Goal: Task Accomplishment & Management: Use online tool/utility

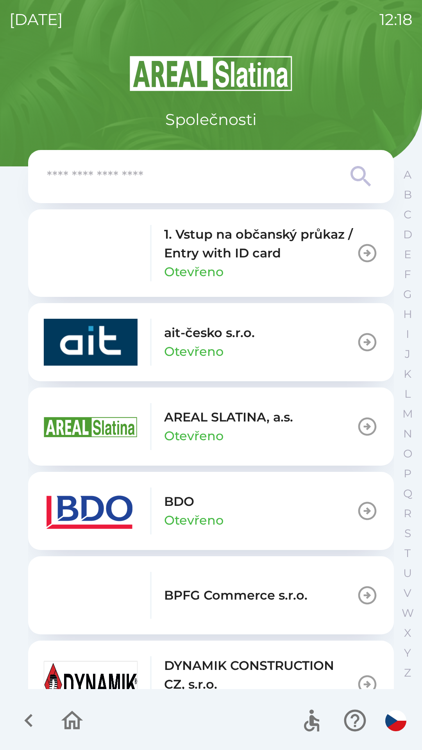
click at [188, 511] on p "BDO" at bounding box center [179, 501] width 30 height 19
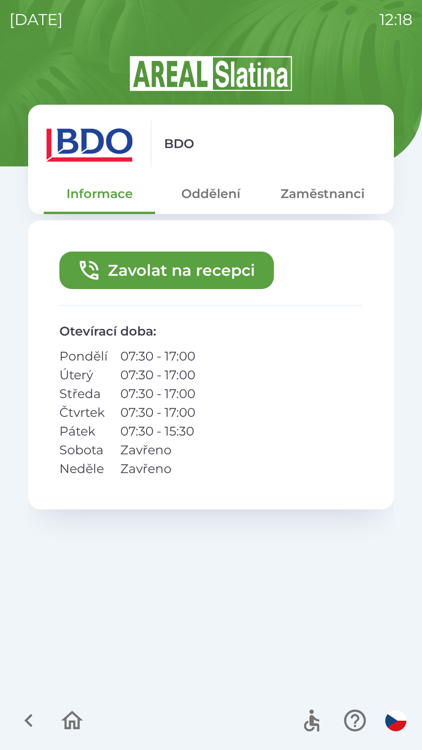
click at [205, 266] on button "Zavolat na recepci" at bounding box center [166, 271] width 214 height 38
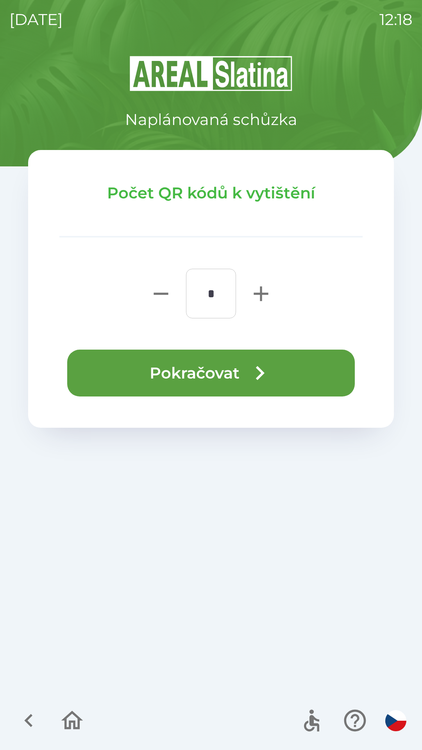
click at [205, 372] on button "Pokračovat" at bounding box center [211, 373] width 288 height 47
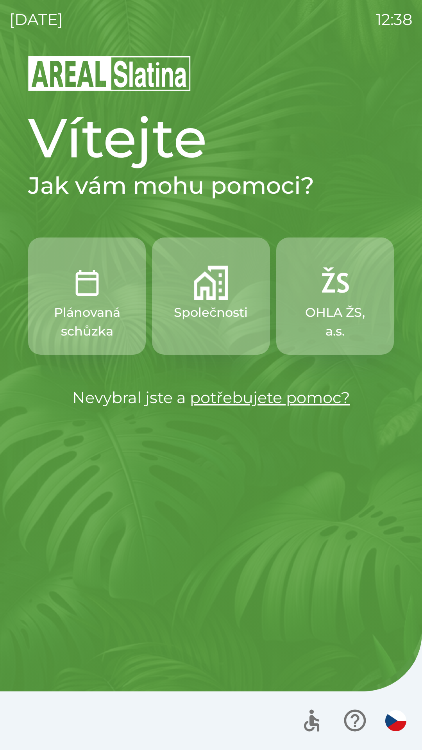
click at [207, 292] on img "button" at bounding box center [211, 283] width 34 height 34
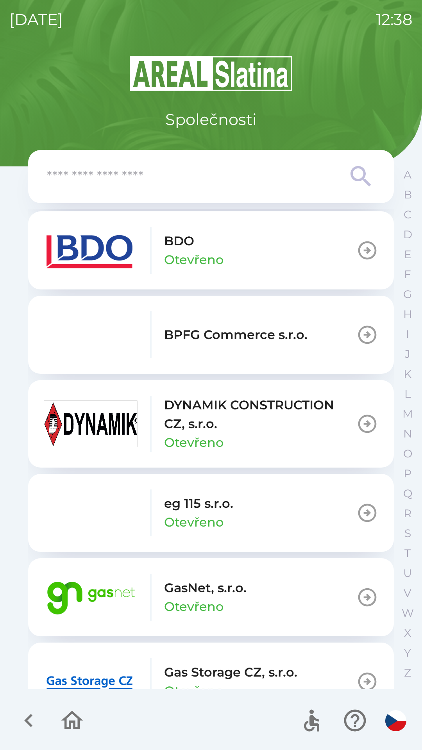
scroll to position [276, 0]
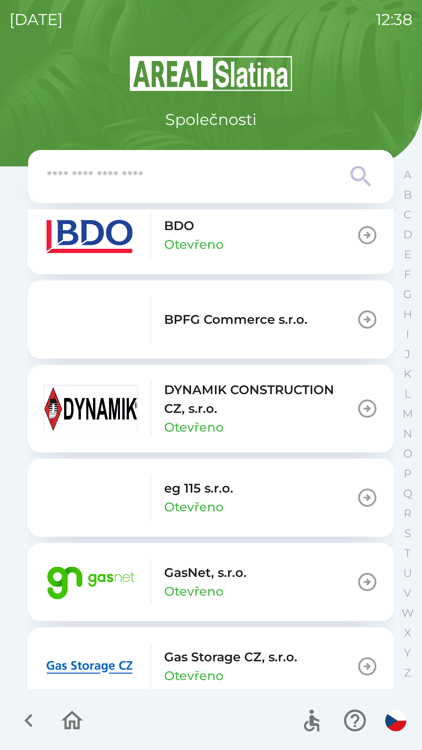
click at [214, 587] on p "Otevřeno" at bounding box center [193, 591] width 59 height 19
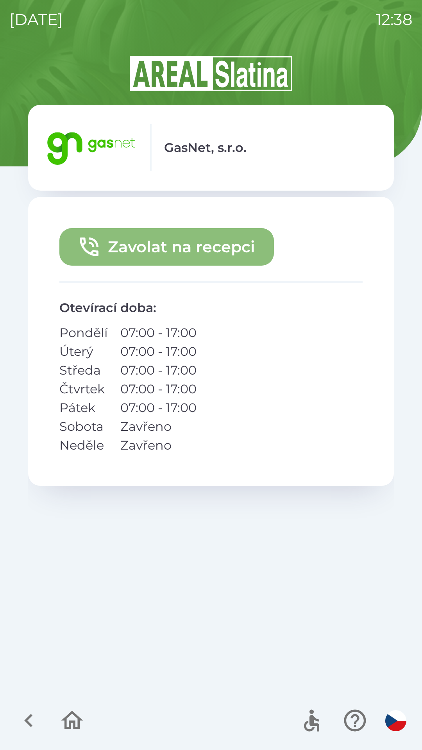
click at [213, 247] on button "Zavolat na recepci" at bounding box center [166, 247] width 214 height 38
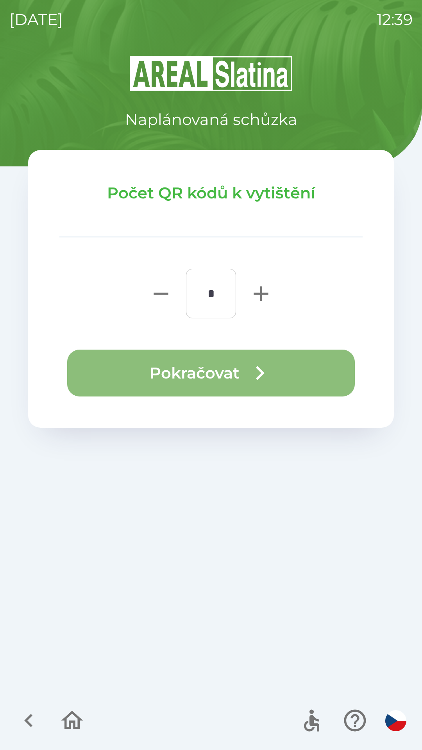
click at [255, 368] on icon "button" at bounding box center [260, 373] width 28 height 28
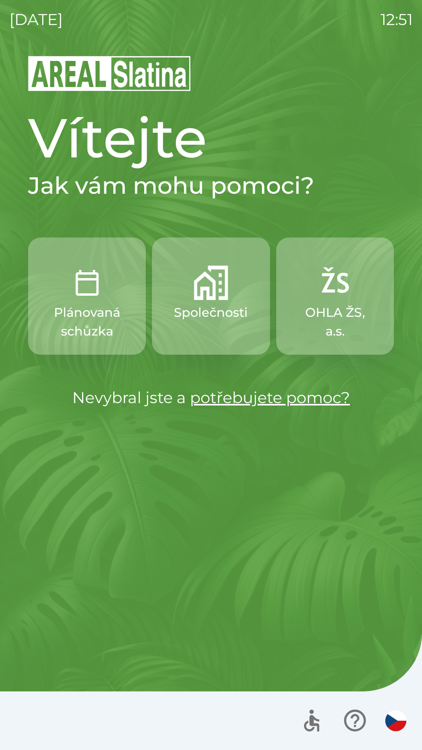
click at [100, 304] on p "Plánovaná schůzka" at bounding box center [87, 322] width 80 height 38
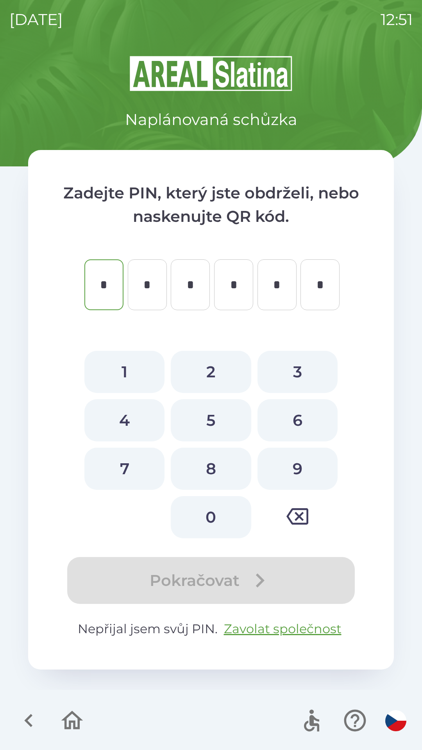
click at [253, 118] on p "Naplánovaná schůzka" at bounding box center [211, 119] width 172 height 23
click at [279, 624] on button "Zavolat společnost" at bounding box center [283, 629] width 124 height 19
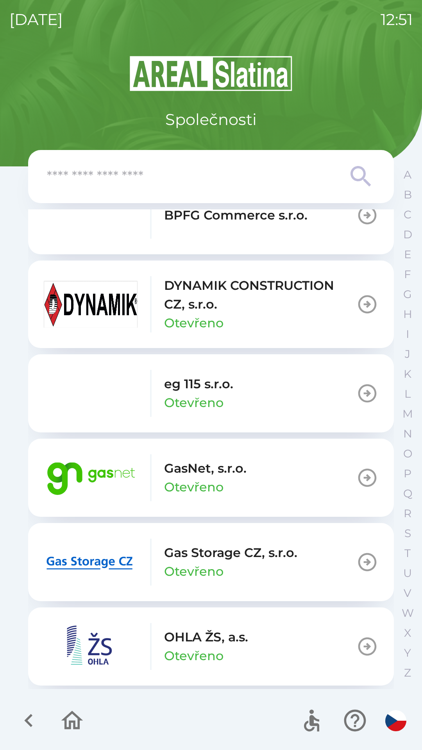
scroll to position [391, 0]
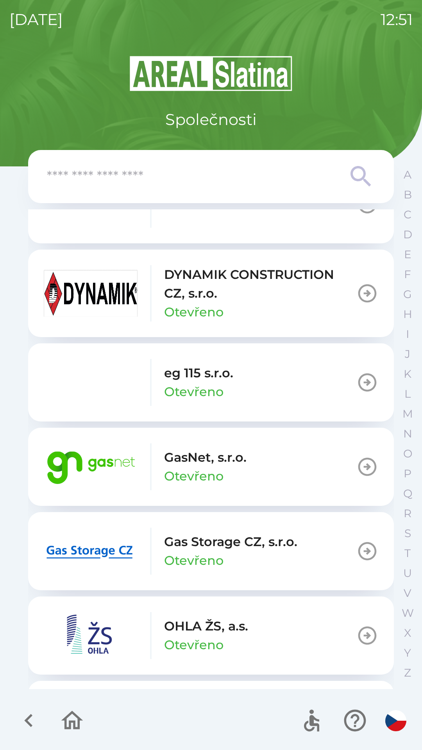
click at [197, 455] on p "GasNet, s.r.o." at bounding box center [205, 457] width 82 height 19
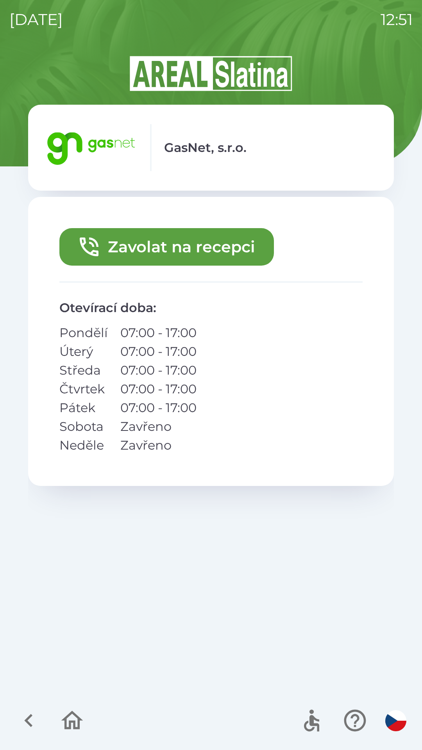
click at [206, 252] on button "Zavolat na recepci" at bounding box center [166, 247] width 214 height 38
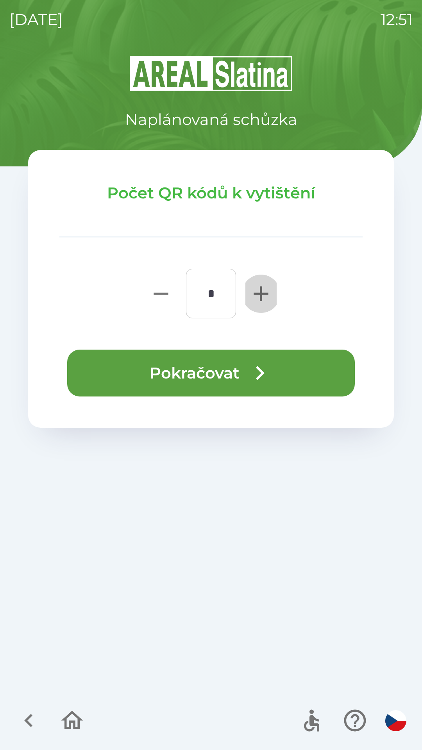
click at [258, 299] on icon "button" at bounding box center [260, 293] width 25 height 25
click at [263, 298] on icon "button" at bounding box center [260, 293] width 25 height 25
type input "*"
click at [256, 367] on icon "button" at bounding box center [260, 373] width 28 height 28
